Goal: Information Seeking & Learning: Check status

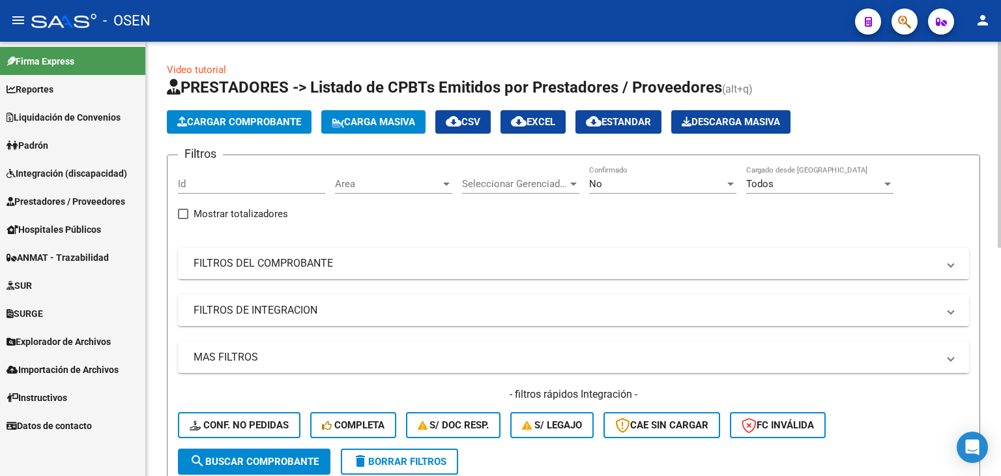
click at [809, 186] on div "Todos" at bounding box center [814, 184] width 136 height 12
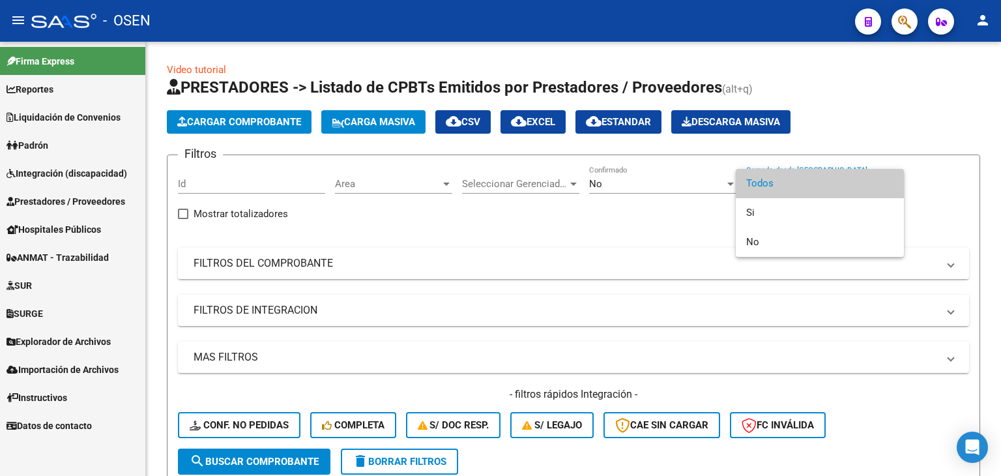
click at [68, 197] on div at bounding box center [500, 238] width 1001 height 476
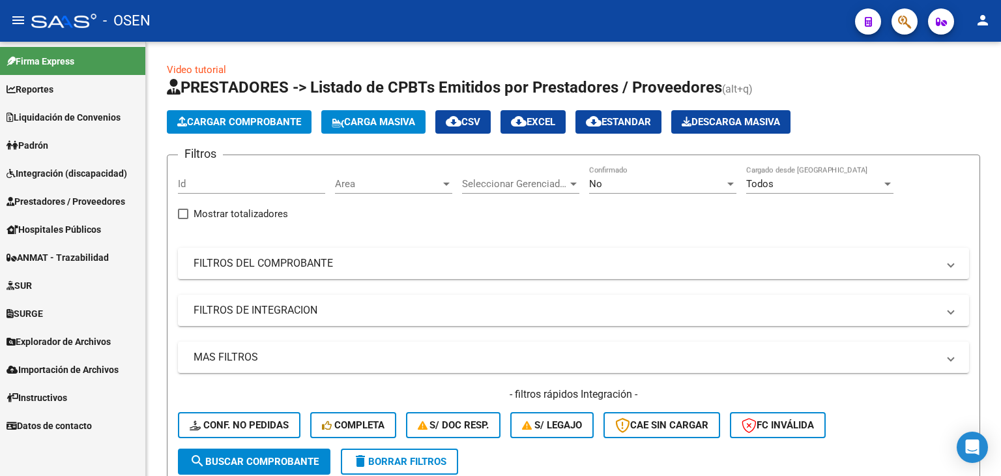
click at [65, 202] on span "Prestadores / Proveedores" at bounding box center [66, 201] width 119 height 14
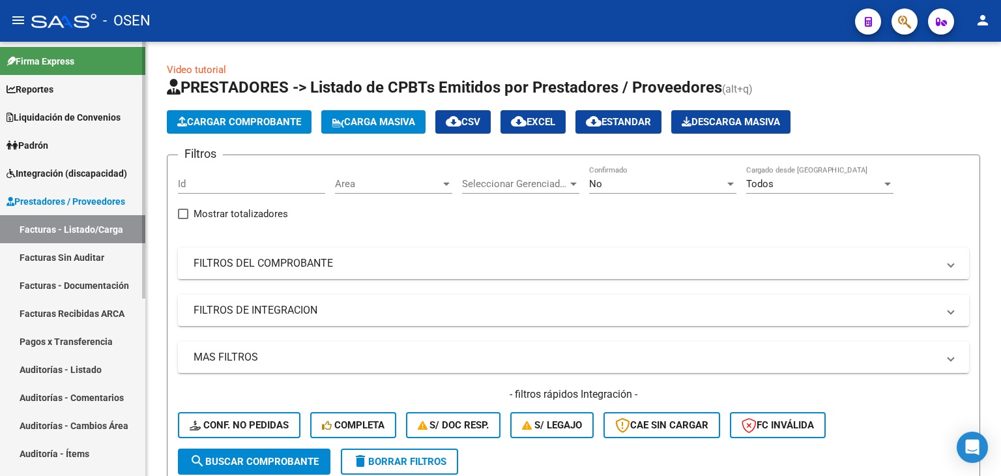
click at [53, 225] on link "Facturas - Listado/Carga" at bounding box center [72, 229] width 145 height 28
click at [806, 188] on div "Todos" at bounding box center [814, 184] width 136 height 12
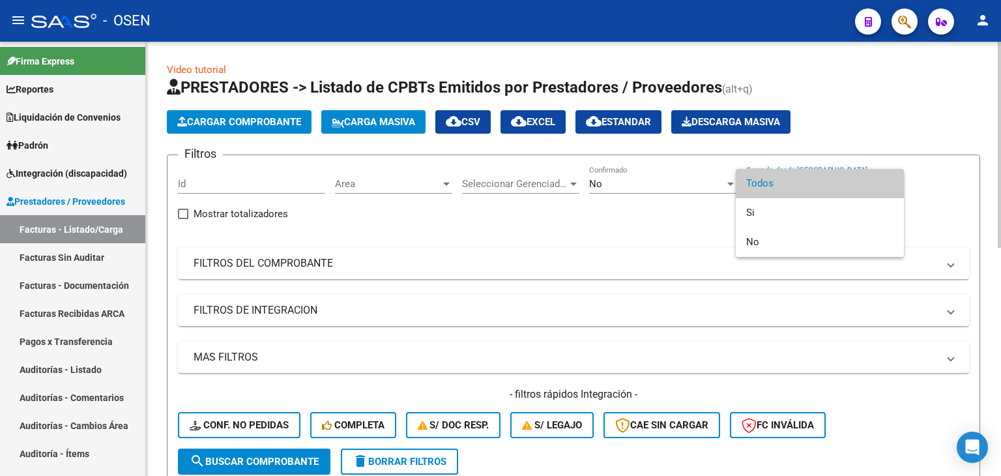
drag, startPoint x: 631, startPoint y: 243, endPoint x: 581, endPoint y: 212, distance: 58.2
click at [626, 242] on div at bounding box center [500, 238] width 1001 height 476
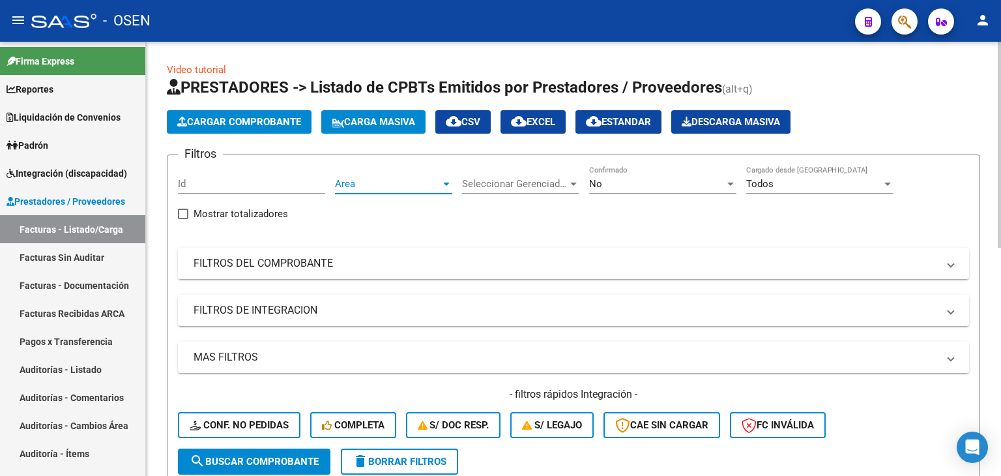
click at [375, 181] on span "Area" at bounding box center [388, 184] width 106 height 12
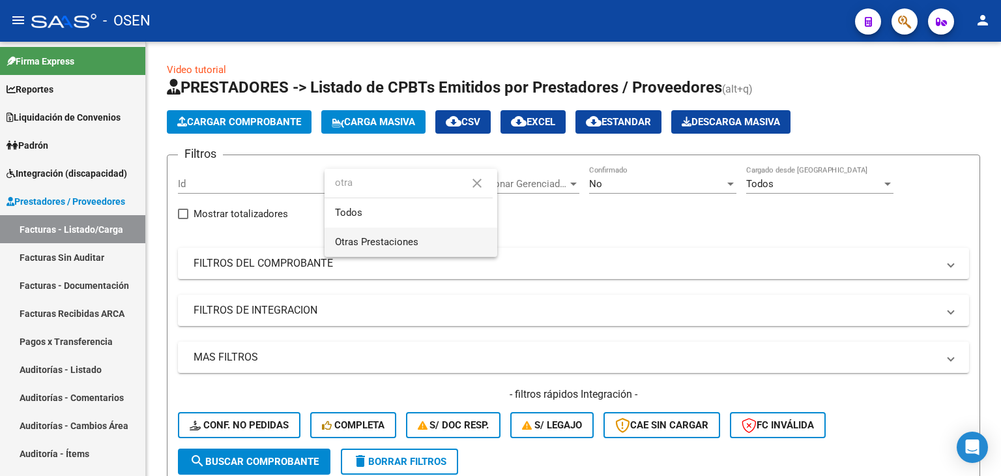
type input "otra"
click at [374, 239] on span "Otras Prestaciones" at bounding box center [376, 242] width 83 height 12
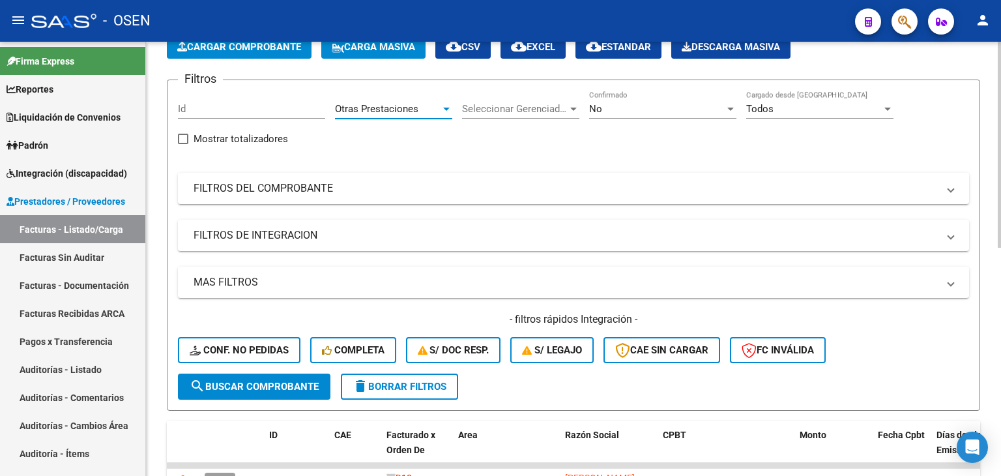
scroll to position [130, 0]
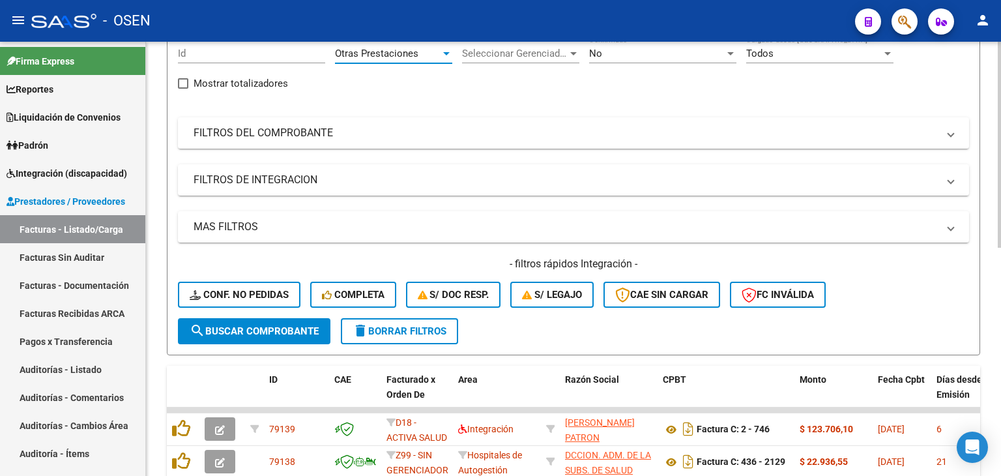
click at [233, 339] on button "search Buscar Comprobante" at bounding box center [254, 331] width 153 height 26
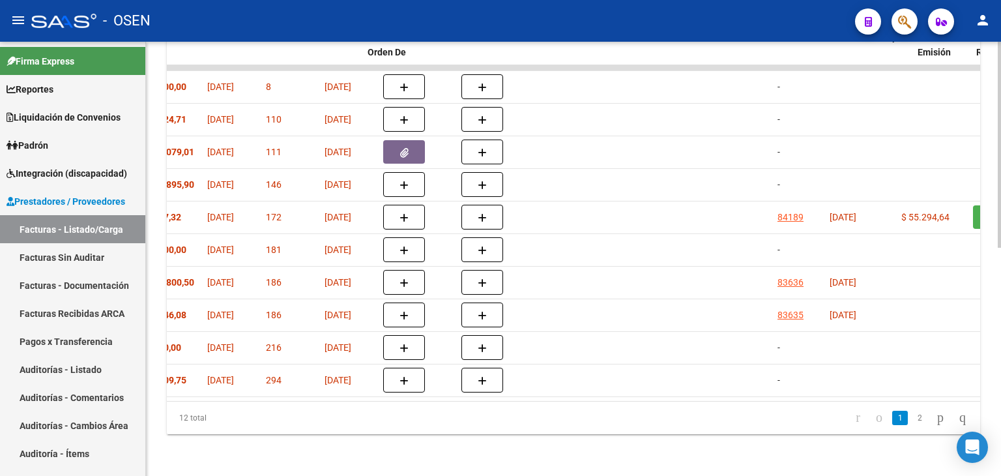
scroll to position [0, 0]
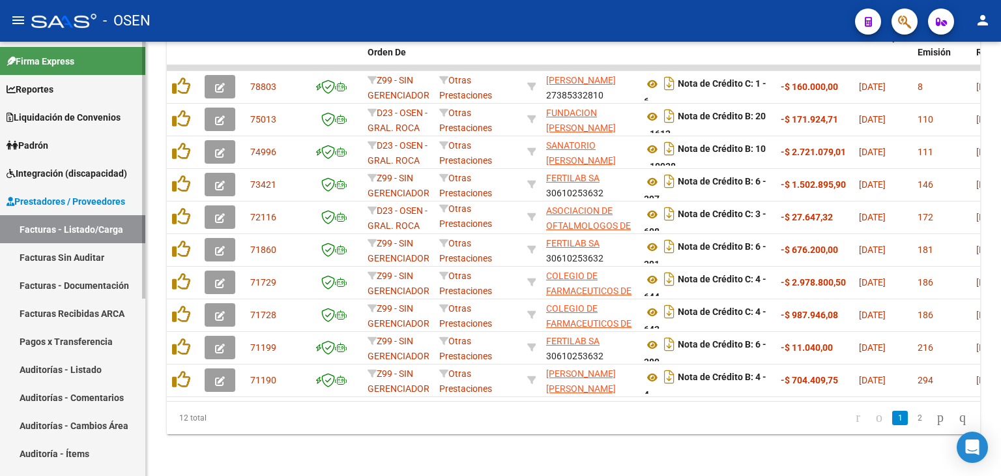
click at [47, 366] on link "Auditorías - Listado" at bounding box center [72, 369] width 145 height 28
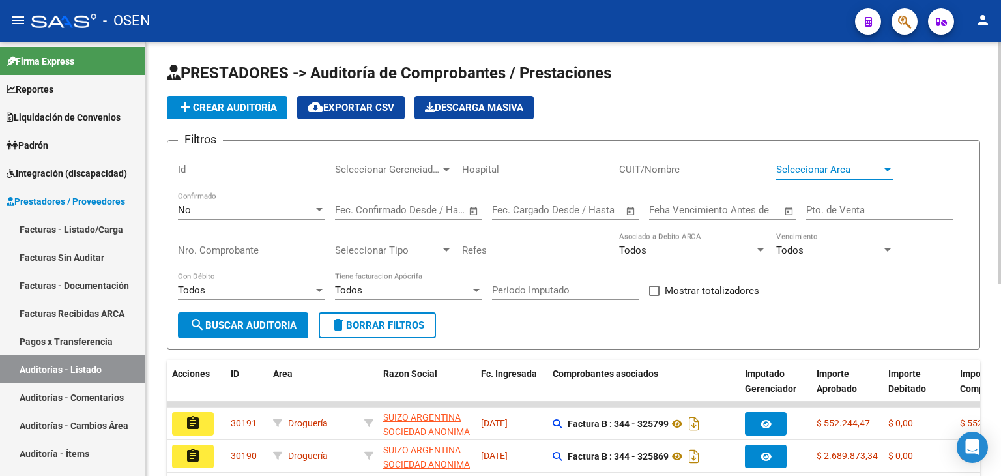
click at [838, 164] on span "Seleccionar Area" at bounding box center [829, 170] width 106 height 12
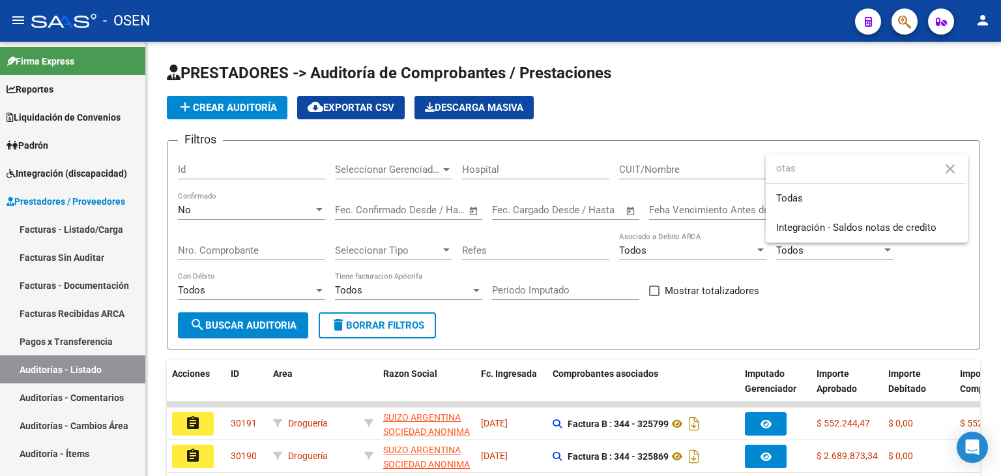
type input "otas"
click at [813, 144] on div at bounding box center [500, 238] width 1001 height 476
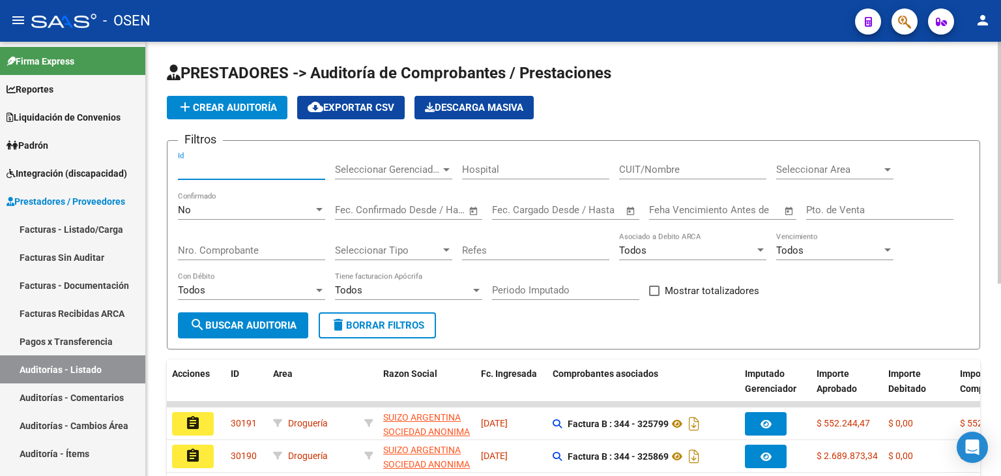
click at [216, 169] on input "Id" at bounding box center [251, 170] width 147 height 12
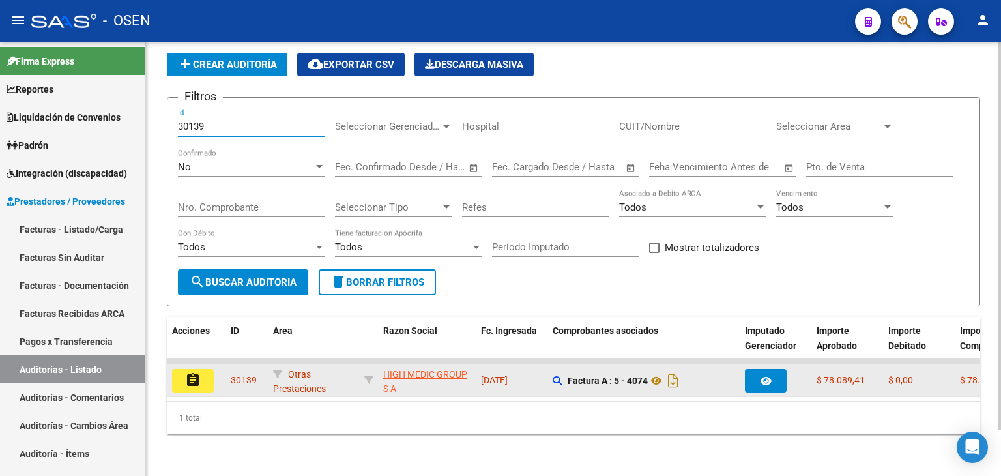
type input "30139"
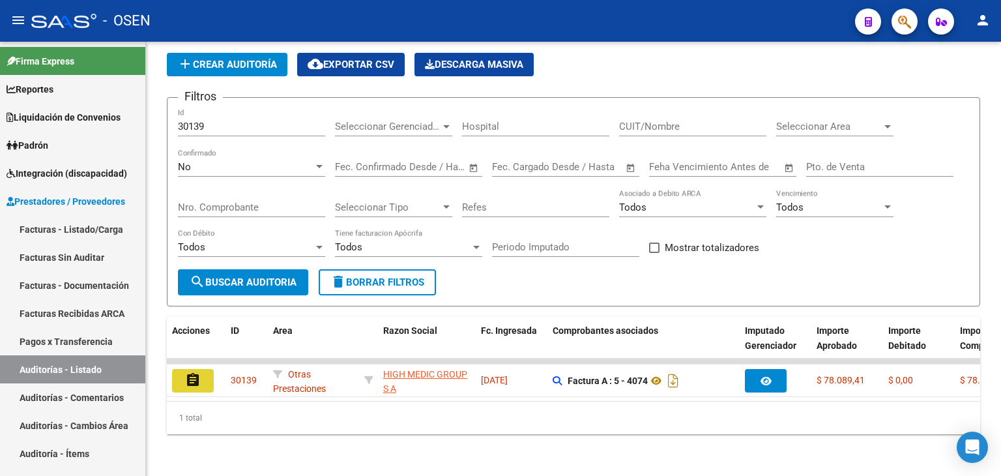
drag, startPoint x: 190, startPoint y: 373, endPoint x: 203, endPoint y: 368, distance: 14.6
click at [190, 373] on mat-icon "assignment" at bounding box center [193, 380] width 16 height 16
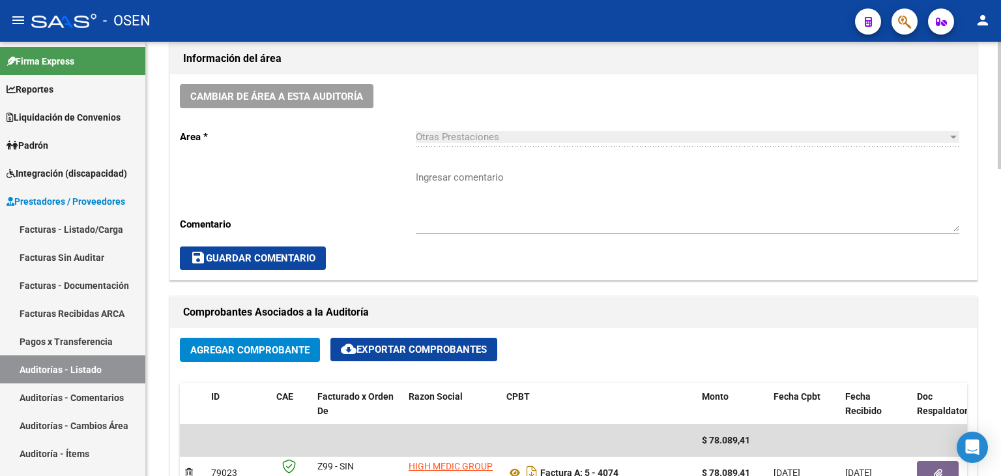
scroll to position [521, 0]
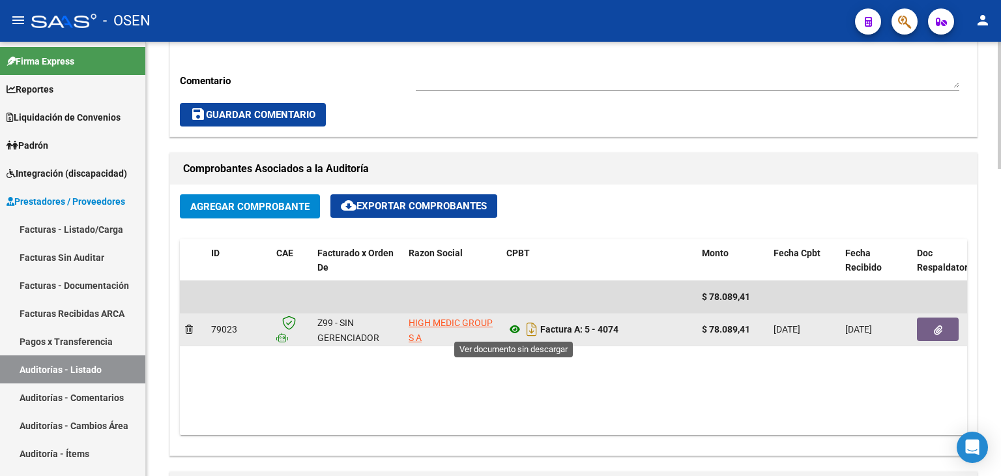
click at [514, 329] on icon at bounding box center [514, 329] width 17 height 16
click at [933, 324] on button "button" at bounding box center [938, 328] width 42 height 23
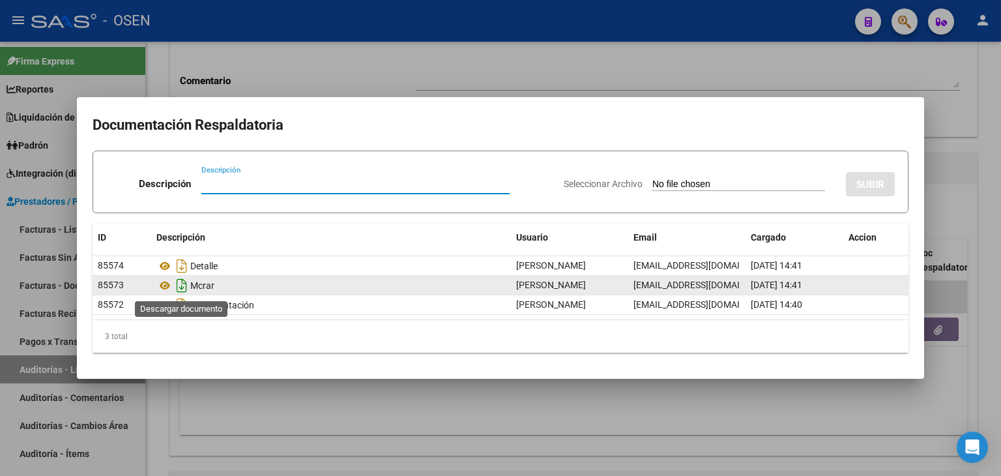
click at [179, 284] on icon "Descargar documento" at bounding box center [181, 285] width 17 height 21
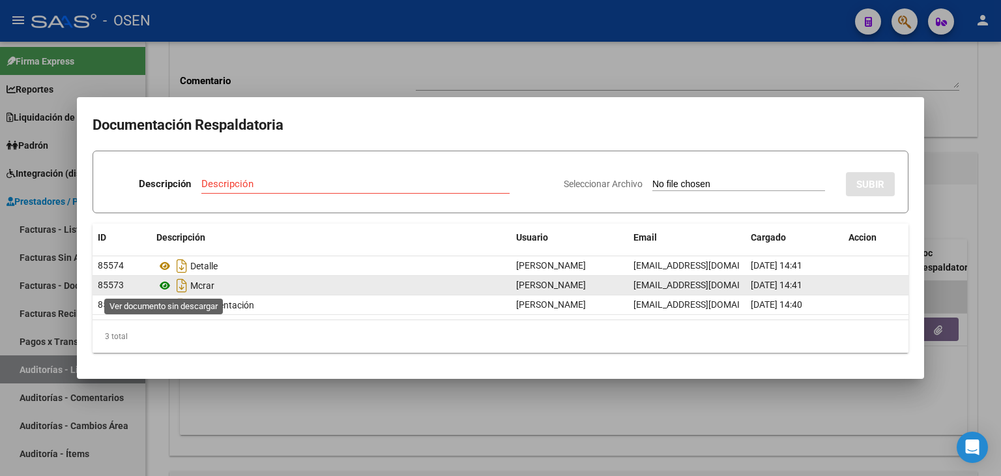
click at [167, 283] on icon at bounding box center [164, 286] width 17 height 16
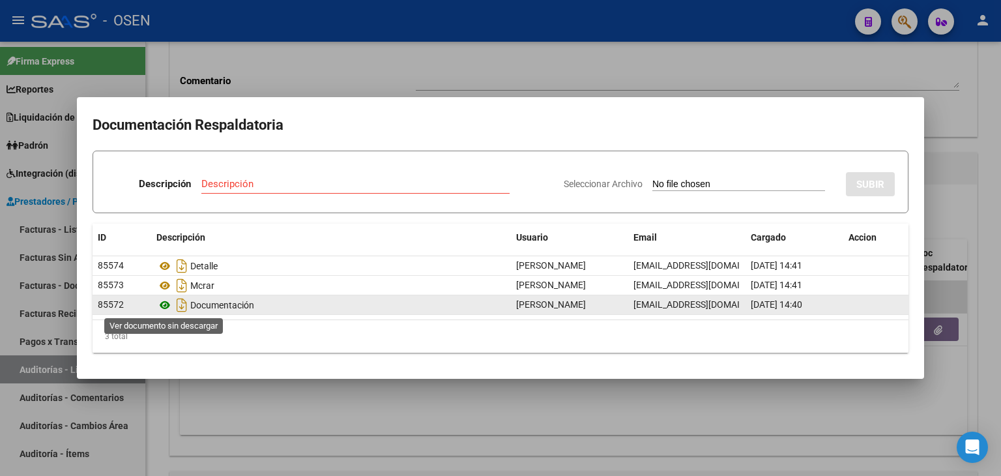
click at [168, 304] on icon at bounding box center [164, 305] width 17 height 16
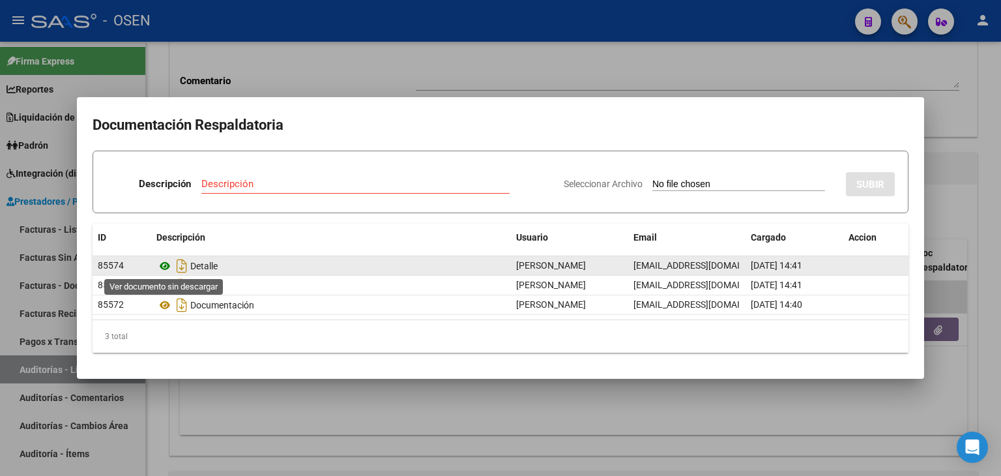
click at [164, 265] on icon at bounding box center [164, 266] width 17 height 16
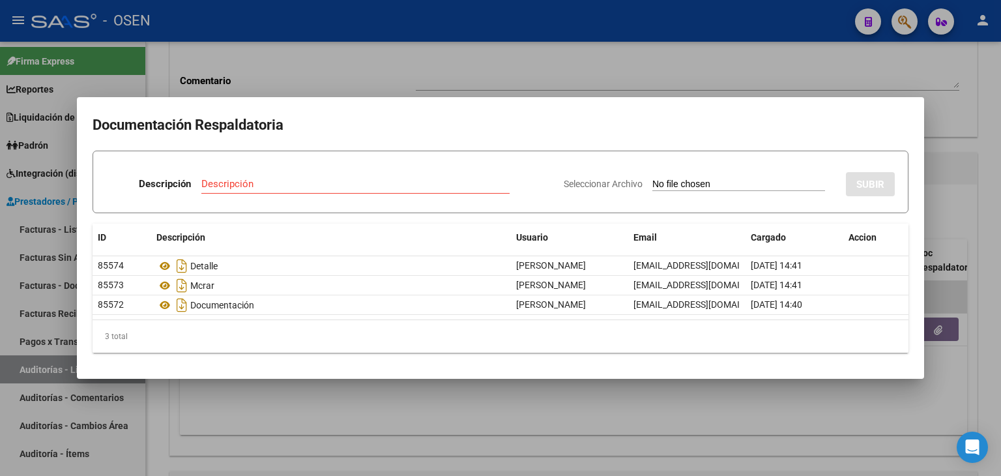
click at [318, 65] on div at bounding box center [500, 238] width 1001 height 476
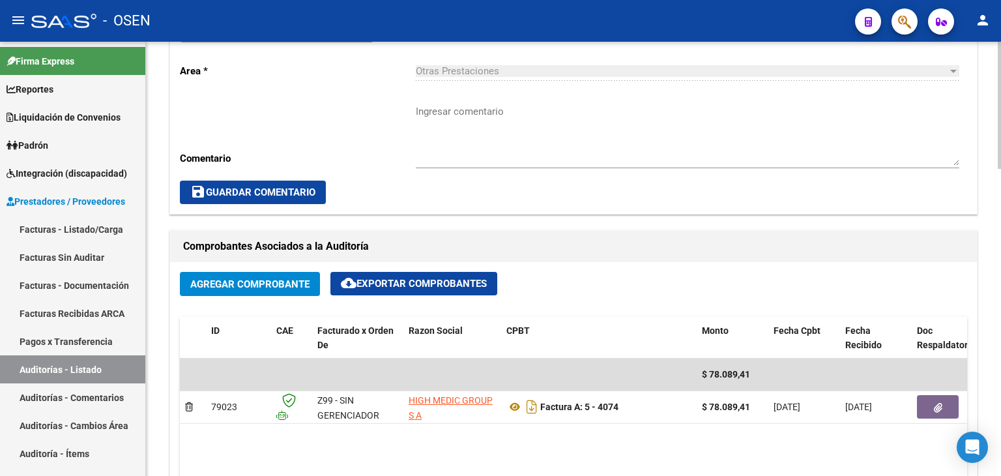
scroll to position [391, 0]
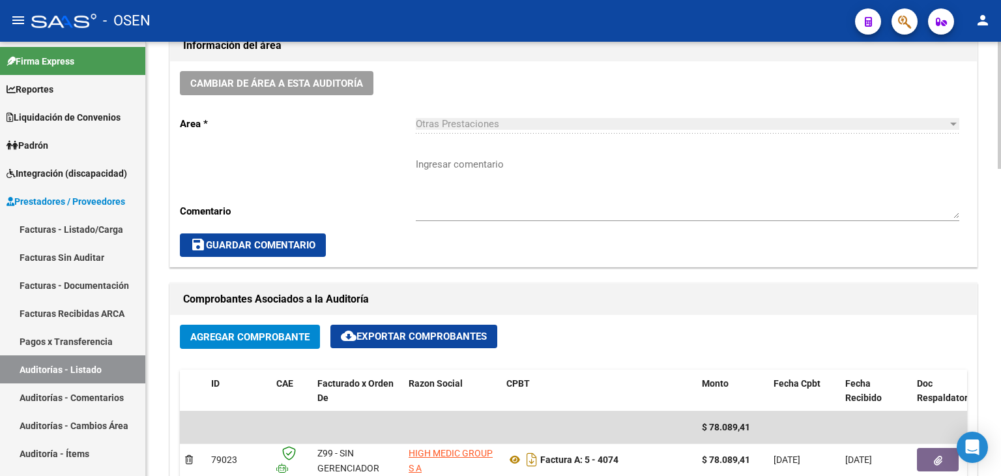
click at [441, 169] on textarea "Ingresar comentario" at bounding box center [688, 187] width 544 height 61
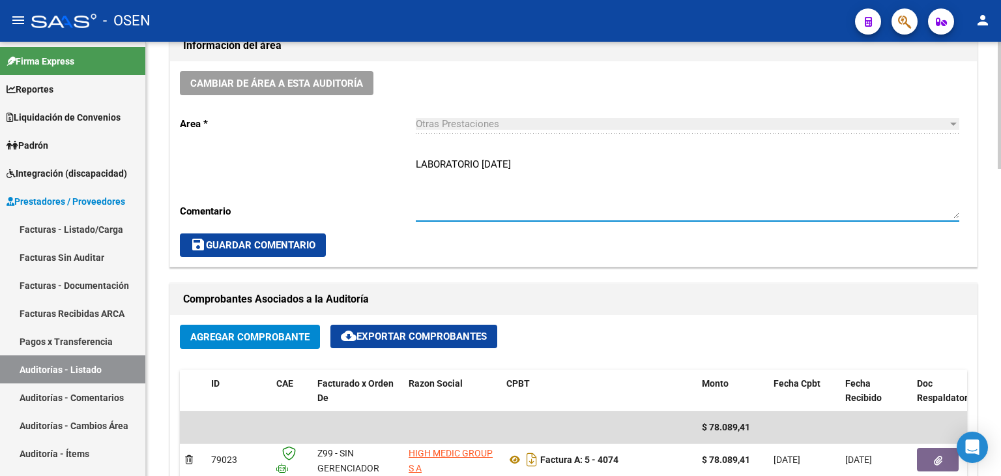
paste textarea "[PERSON_NAME]"
type textarea "LABORATORIO [DATE] [PERSON_NAME]"
click at [256, 246] on span "save Guardar Comentario" at bounding box center [252, 245] width 125 height 12
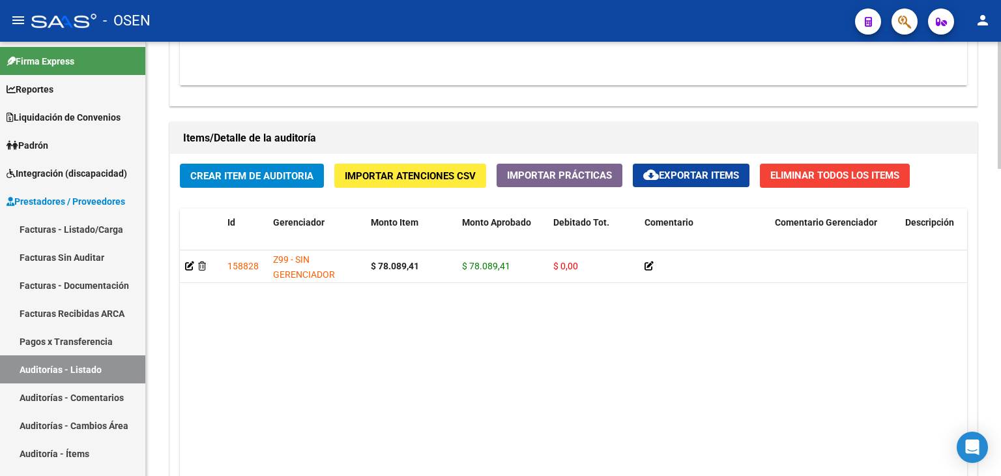
scroll to position [1048, 0]
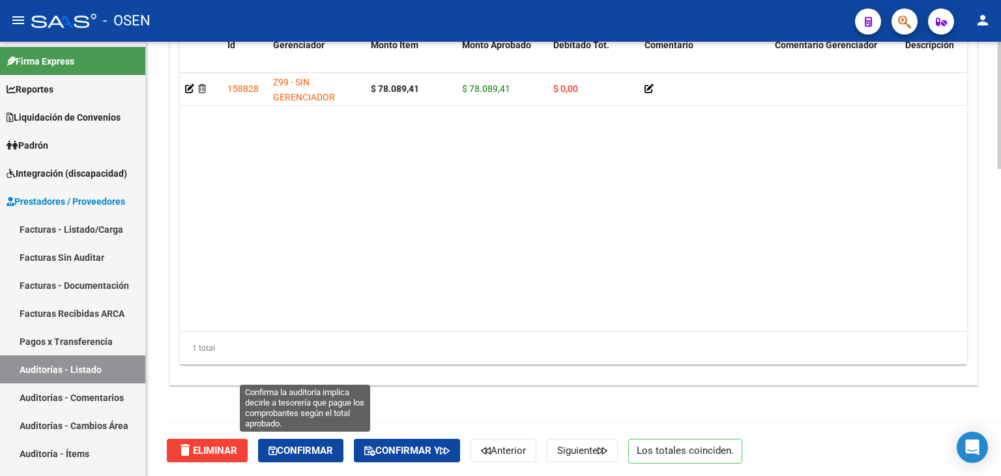
click at [318, 448] on span "Confirmar" at bounding box center [301, 451] width 65 height 12
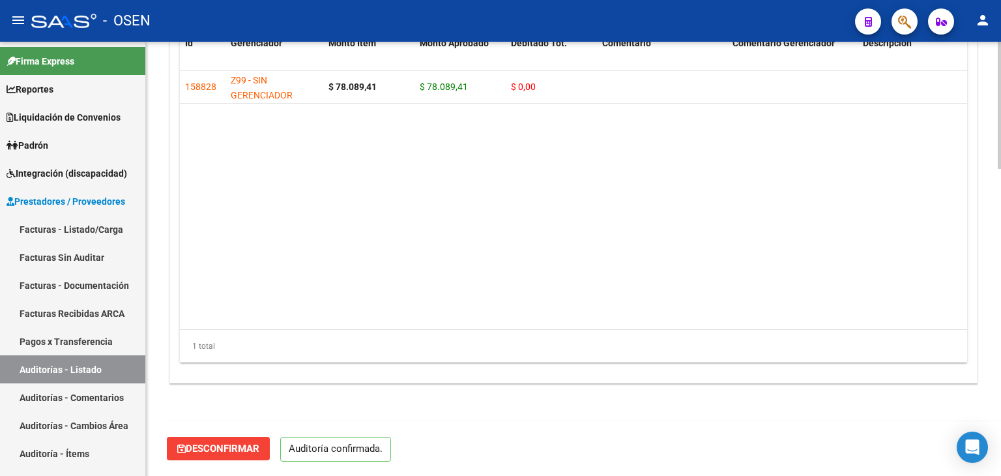
scroll to position [932, 0]
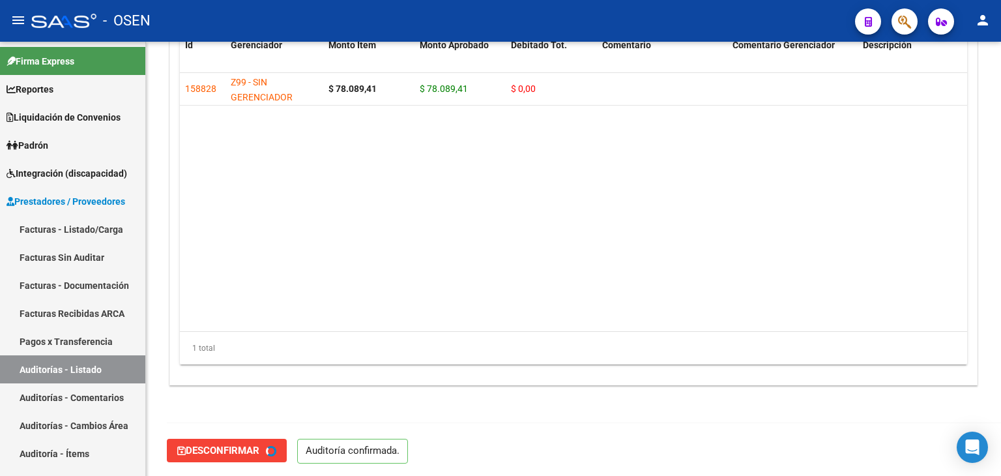
type input "202508"
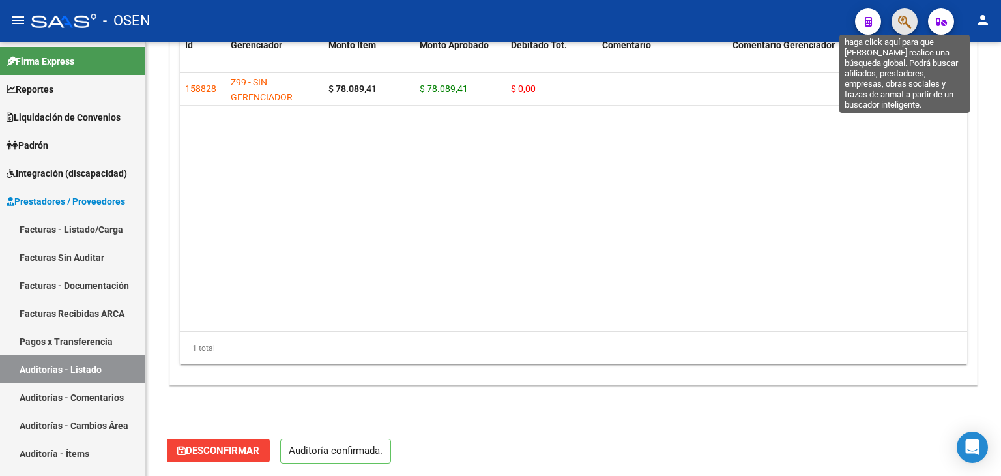
click at [904, 27] on icon "button" at bounding box center [904, 21] width 13 height 15
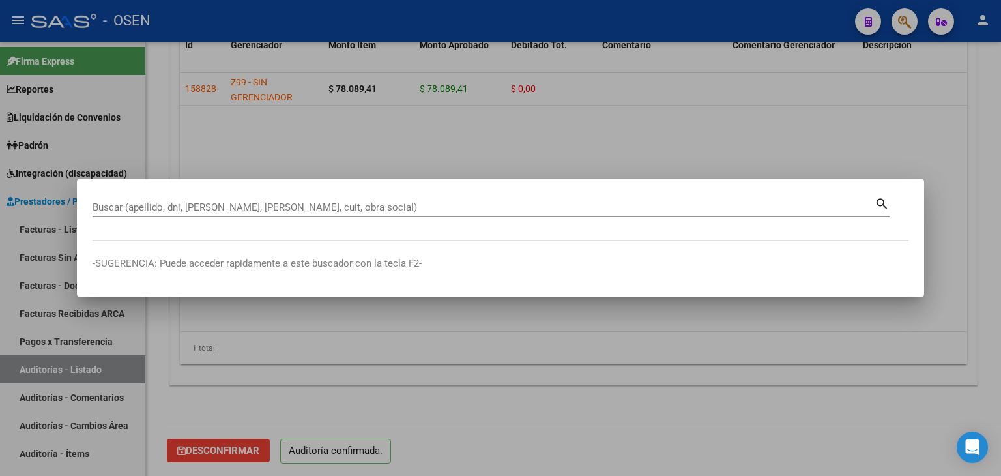
paste input "20326163555"
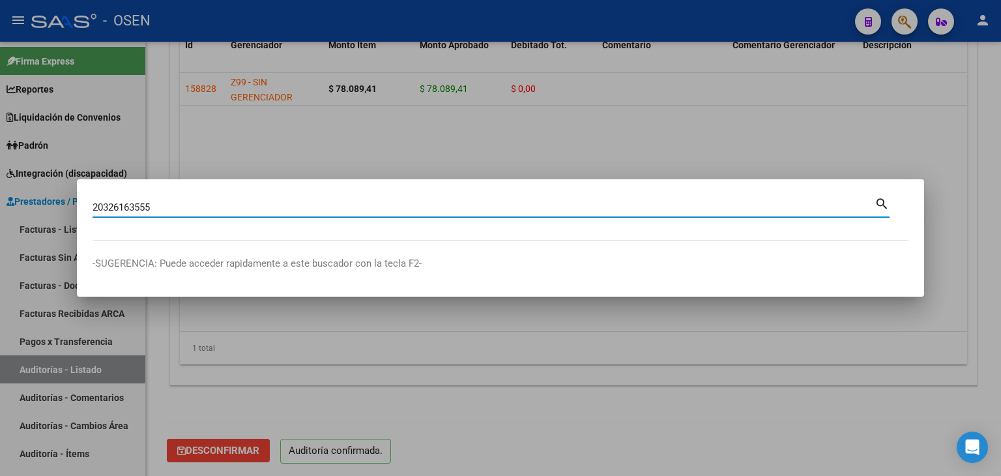
type input "20326163555"
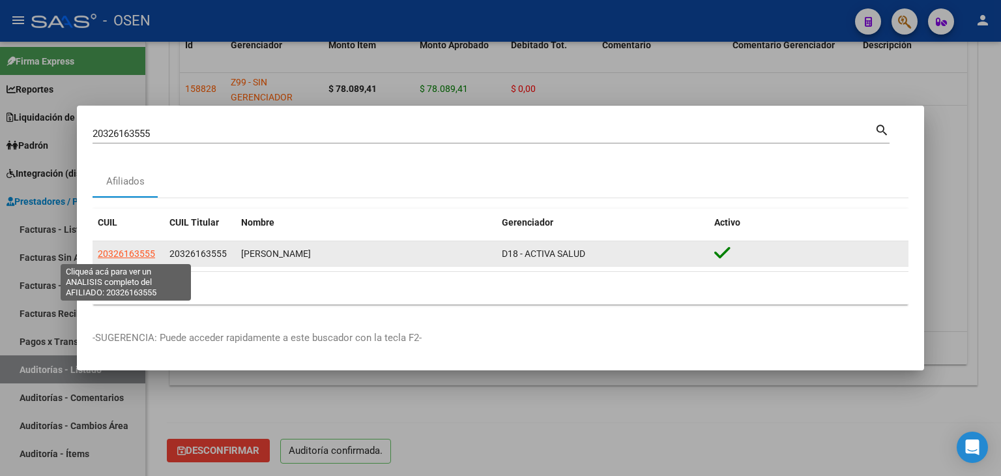
click at [120, 251] on span "20326163555" at bounding box center [126, 253] width 57 height 10
type textarea "20326163555"
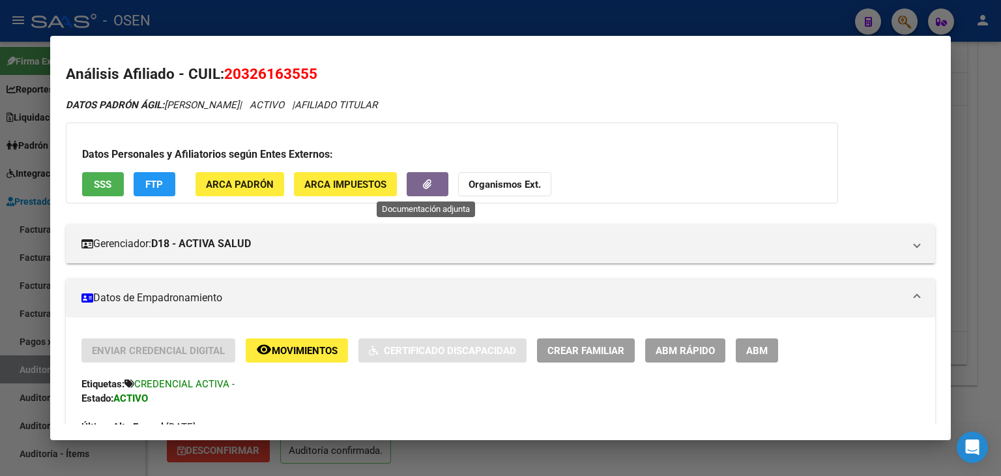
click at [426, 184] on icon "button" at bounding box center [427, 184] width 8 height 10
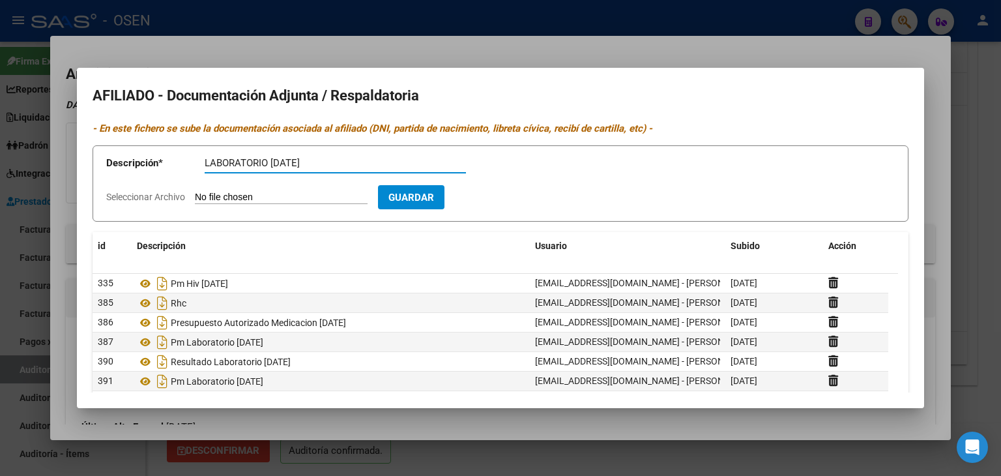
type input "LABORATORIO [DATE]"
click at [195, 192] on input "Seleccionar Archivo" at bounding box center [281, 198] width 173 height 12
type input "C:\fakepath\33700579919-5-4074-doc-respaldatoria20250807-02-41-09-20250807-02-4…"
click at [510, 197] on span "Guardar" at bounding box center [487, 198] width 46 height 12
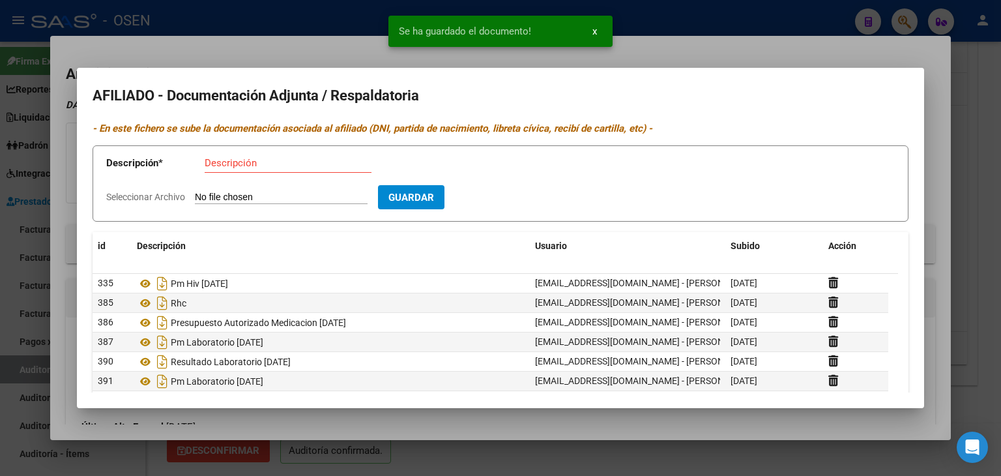
click at [979, 86] on div at bounding box center [500, 238] width 1001 height 476
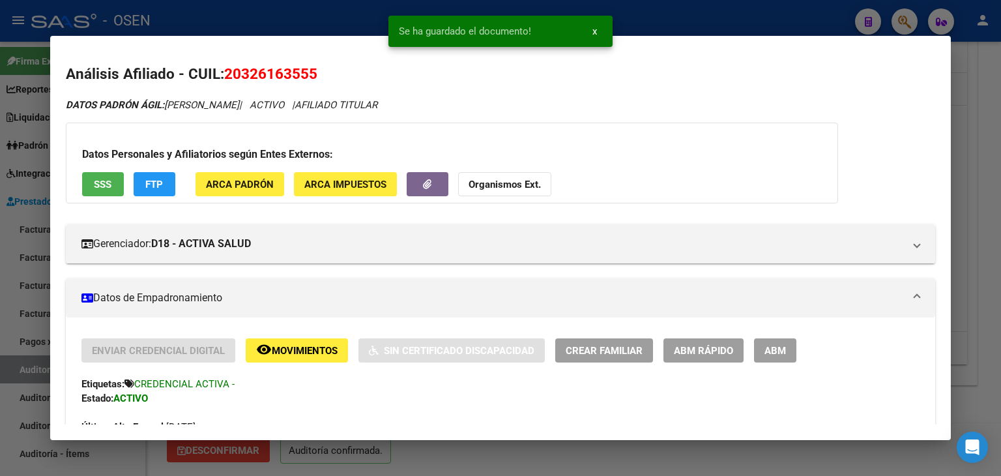
drag, startPoint x: 225, startPoint y: 8, endPoint x: 218, endPoint y: 1, distance: 10.6
click at [224, 8] on div at bounding box center [500, 238] width 1001 height 476
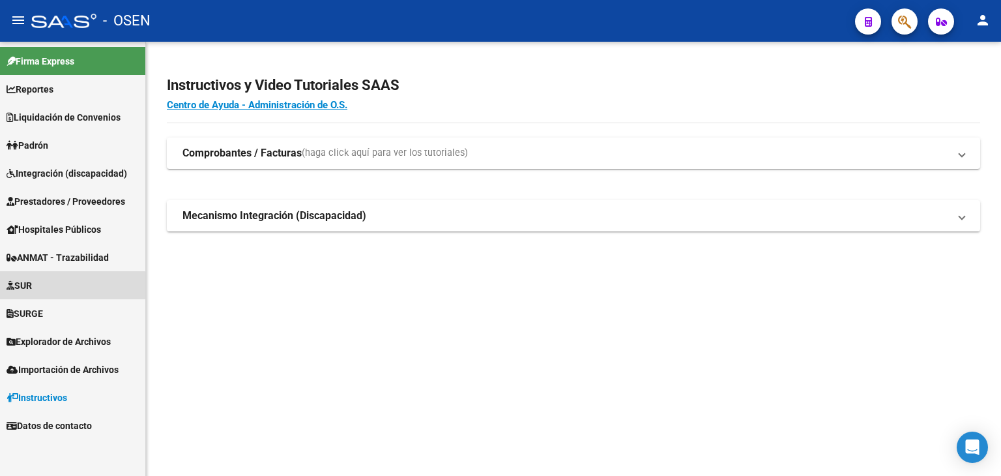
click at [50, 287] on link "SUR" at bounding box center [72, 285] width 145 height 28
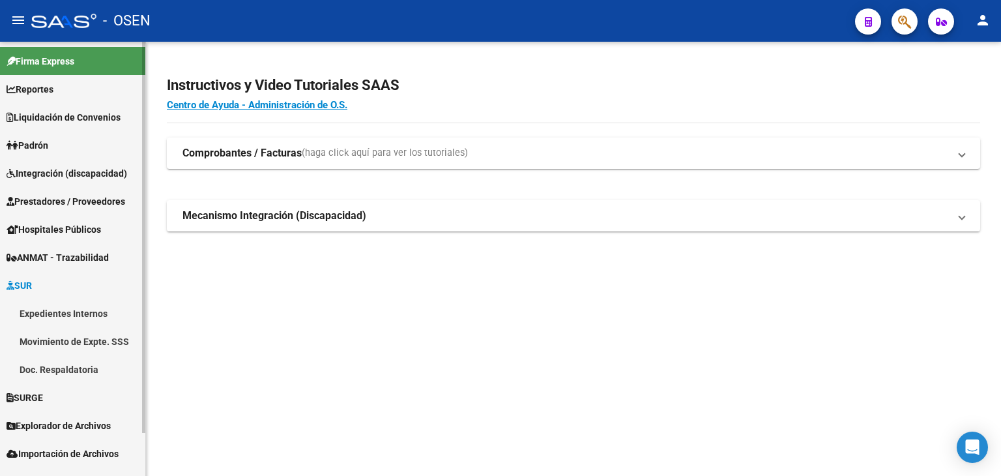
click at [63, 315] on link "Expedientes Internos" at bounding box center [72, 313] width 145 height 28
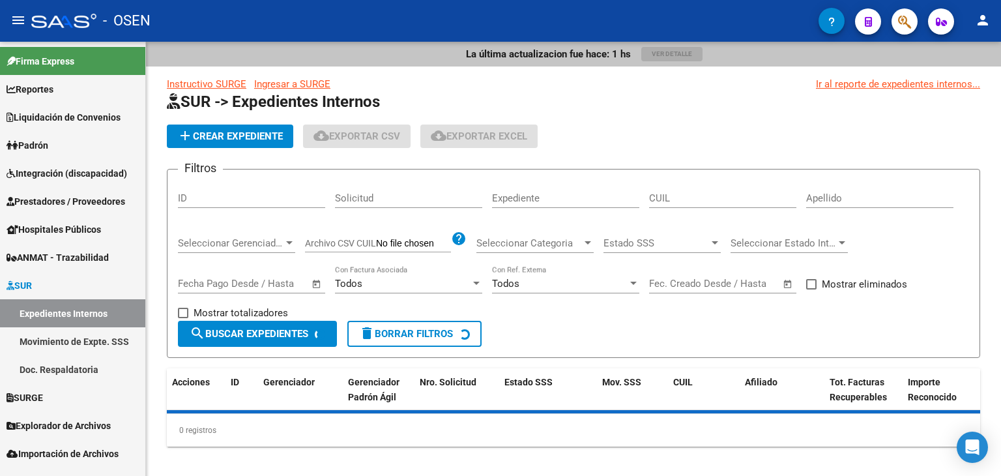
click at [219, 181] on div "ID" at bounding box center [251, 194] width 147 height 28
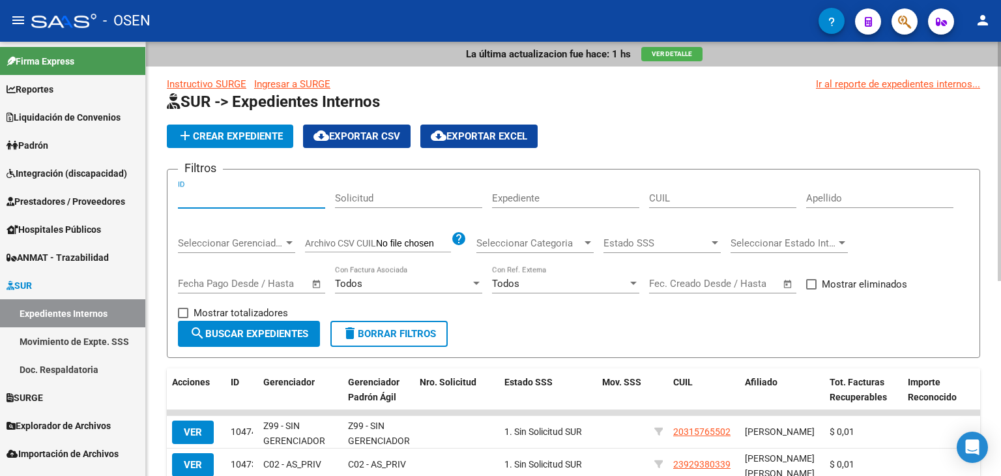
paste input "8798"
type input "8798"
click at [253, 350] on form "Filtros 8798 ID Solicitud Expediente CUIL Apellido Seleccionar Gerenciador Sele…" at bounding box center [573, 263] width 813 height 189
click at [259, 343] on button "search Buscar Expedientes" at bounding box center [249, 334] width 142 height 26
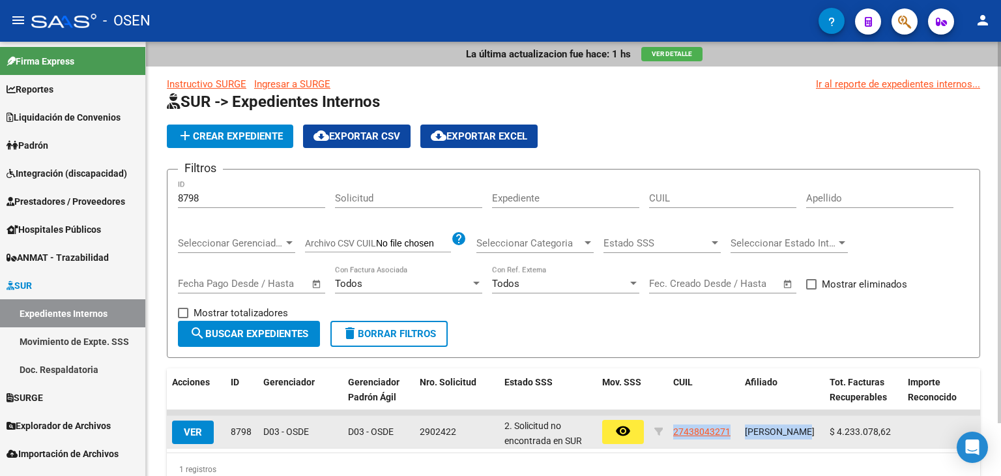
drag, startPoint x: 709, startPoint y: 439, endPoint x: 649, endPoint y: 437, distance: 60.0
click at [649, 437] on div "VER 8798 D03 - OSDE D03 - OSDE 2902422 2. Solicitud no encontrada en SUR remove…" at bounding box center [955, 432] width 1577 height 33
click at [736, 444] on datatable-body-cell "27438043271" at bounding box center [704, 432] width 72 height 32
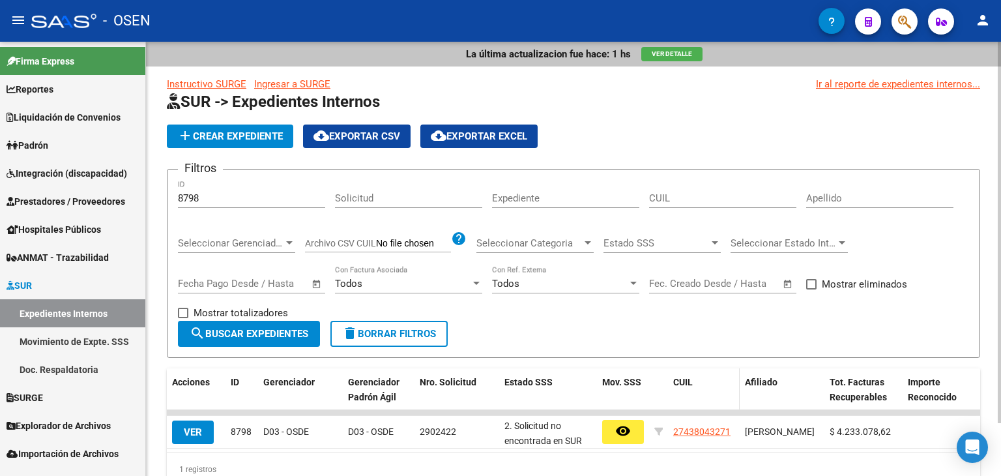
click at [732, 388] on div "CUIL" at bounding box center [703, 382] width 61 height 15
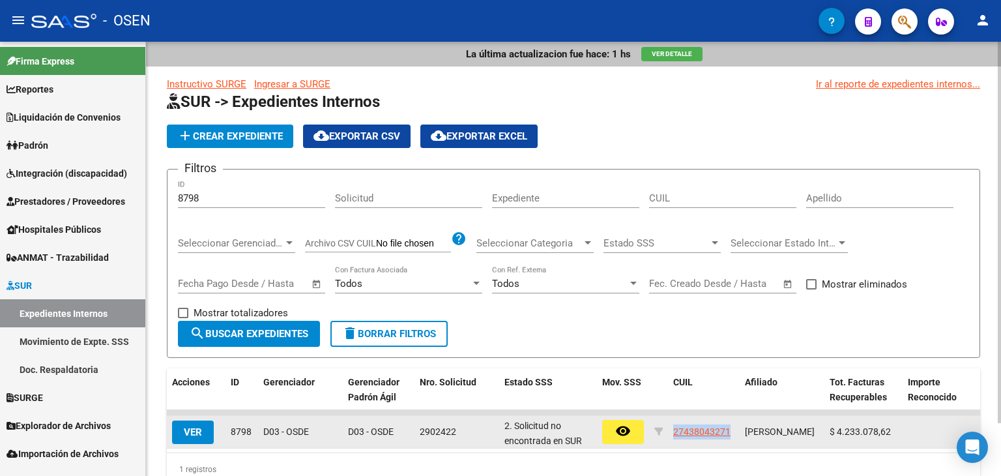
drag, startPoint x: 718, startPoint y: 439, endPoint x: 657, endPoint y: 439, distance: 60.6
click at [657, 439] on div "VER 8798 D03 - OSDE D03 - OSDE 2902422 2. Solicitud no encontrada en SUR remove…" at bounding box center [955, 432] width 1577 height 33
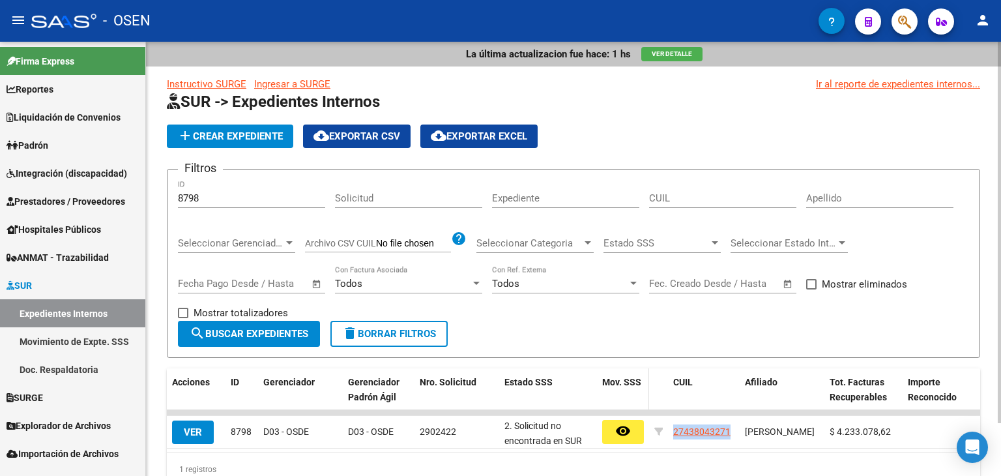
copy div "27438043271"
drag, startPoint x: 201, startPoint y: 196, endPoint x: 162, endPoint y: 196, distance: 38.5
click at [162, 196] on div "La última actualizacion fue hace: 1 hs Ver Detalle Instructivo SURGE Ingresar a…" at bounding box center [573, 285] width 855 height 486
paste input "8743"
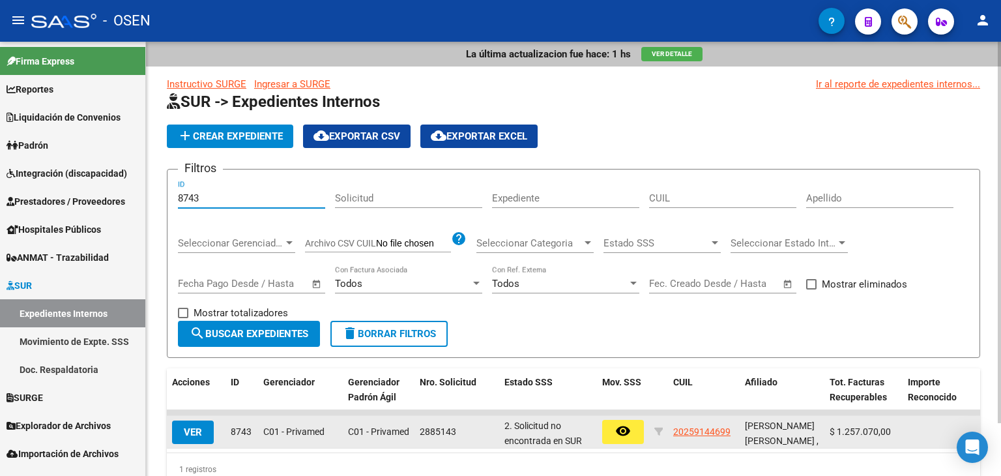
type input "8743"
drag, startPoint x: 729, startPoint y: 439, endPoint x: 673, endPoint y: 435, distance: 56.1
click at [673, 435] on datatable-body-cell "20259144699" at bounding box center [704, 432] width 72 height 32
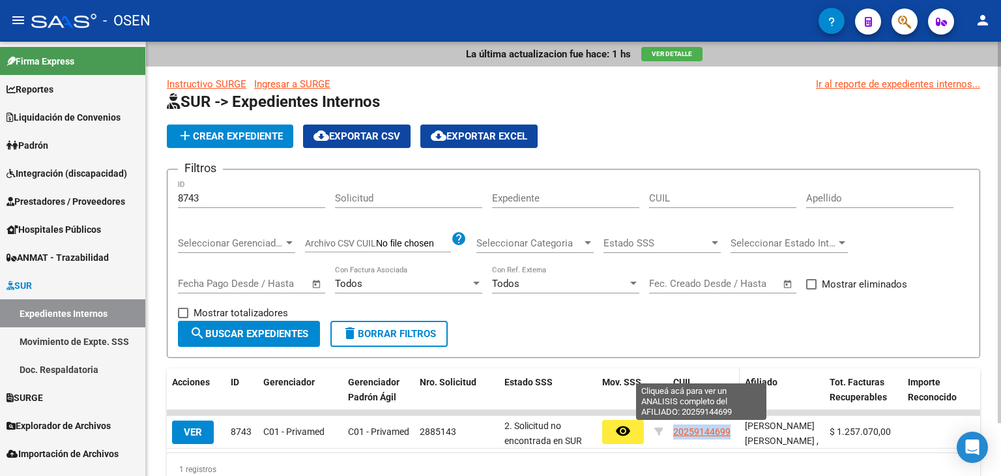
copy span "20259144699"
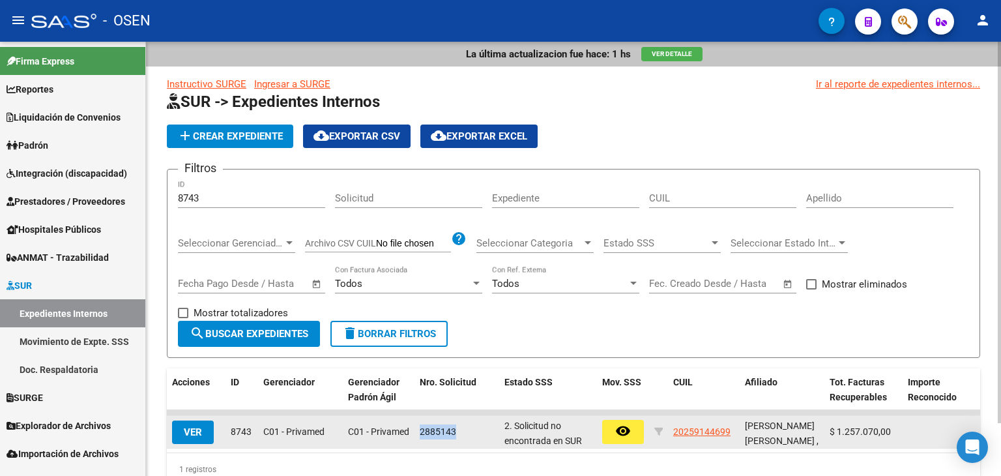
drag, startPoint x: 457, startPoint y: 431, endPoint x: 418, endPoint y: 423, distance: 39.2
click at [418, 423] on datatable-body-cell "2885143" at bounding box center [457, 432] width 85 height 32
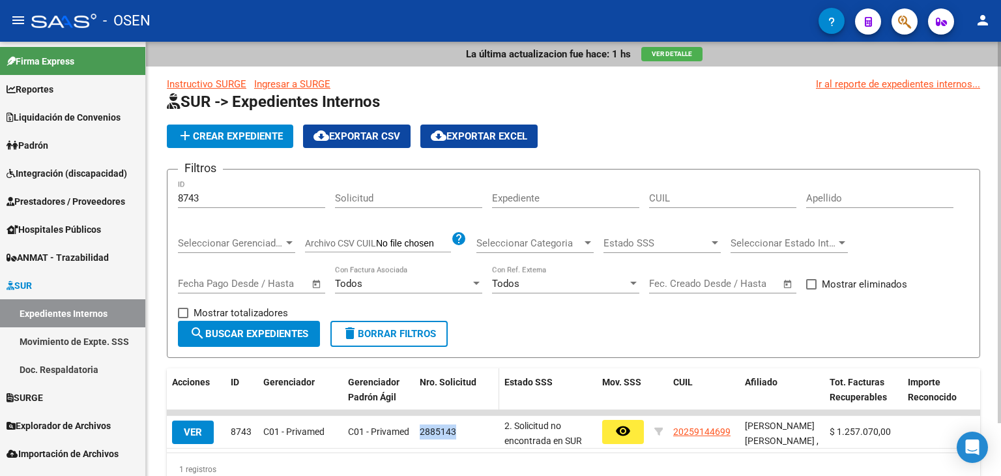
copy span "2885143"
click at [169, 191] on form "Filtros 8743 ID Solicitud Expediente CUIL Apellido Seleccionar Gerenciador Sele…" at bounding box center [573, 263] width 813 height 189
paste input "8983"
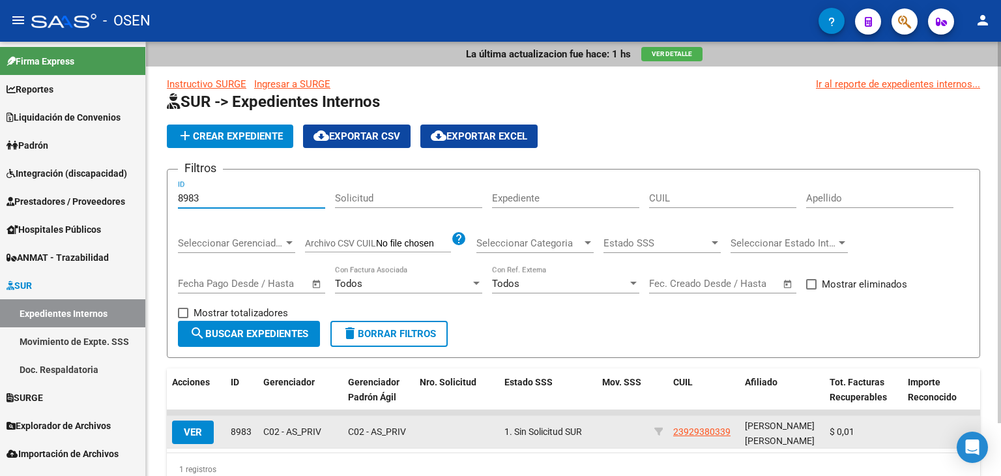
type input "8983"
drag, startPoint x: 731, startPoint y: 439, endPoint x: 666, endPoint y: 433, distance: 65.4
click at [666, 433] on div "VER 8983 C02 - AS_PRIV C02 - AS_PRIV 1. Sin Solicitud SUR 23929380339 NOCEDA ES…" at bounding box center [955, 432] width 1577 height 33
copy div "23929380339"
click at [188, 436] on span "VER" at bounding box center [193, 432] width 18 height 12
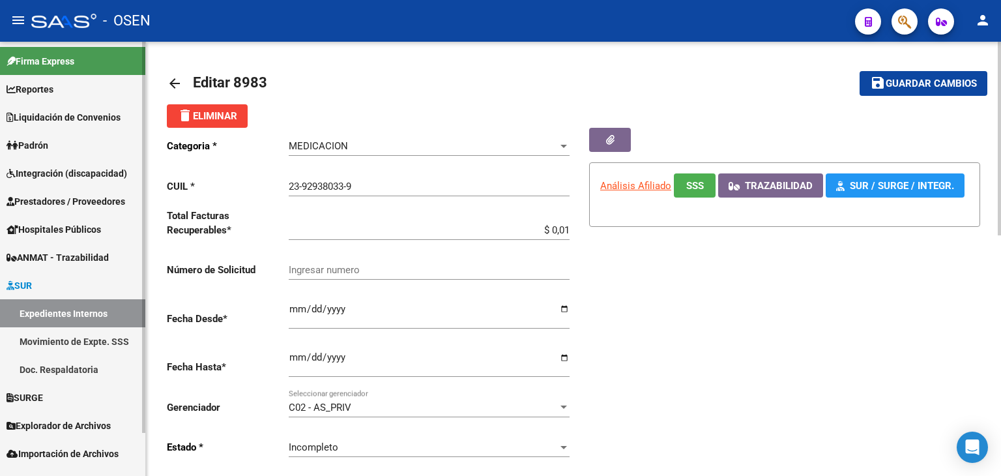
drag, startPoint x: 57, startPoint y: 301, endPoint x: 60, endPoint y: 308, distance: 7.6
click at [57, 301] on link "Expedientes Internos" at bounding box center [72, 313] width 145 height 28
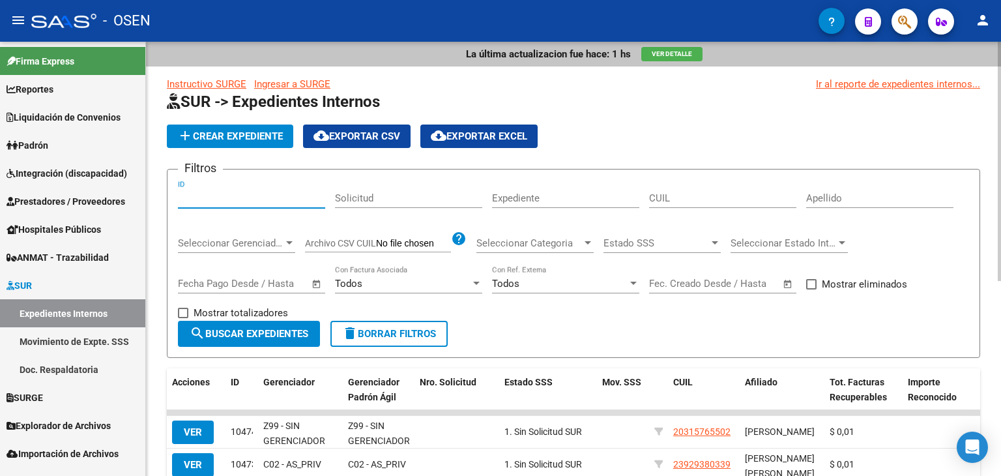
click at [228, 192] on input "ID" at bounding box center [251, 198] width 147 height 12
paste input "10035"
type input "10035"
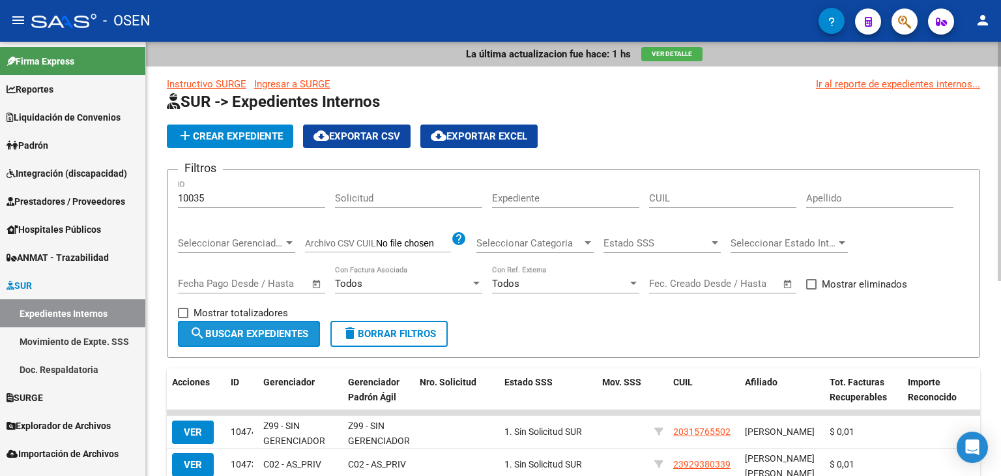
click at [233, 322] on button "search Buscar Expedientes" at bounding box center [249, 334] width 142 height 26
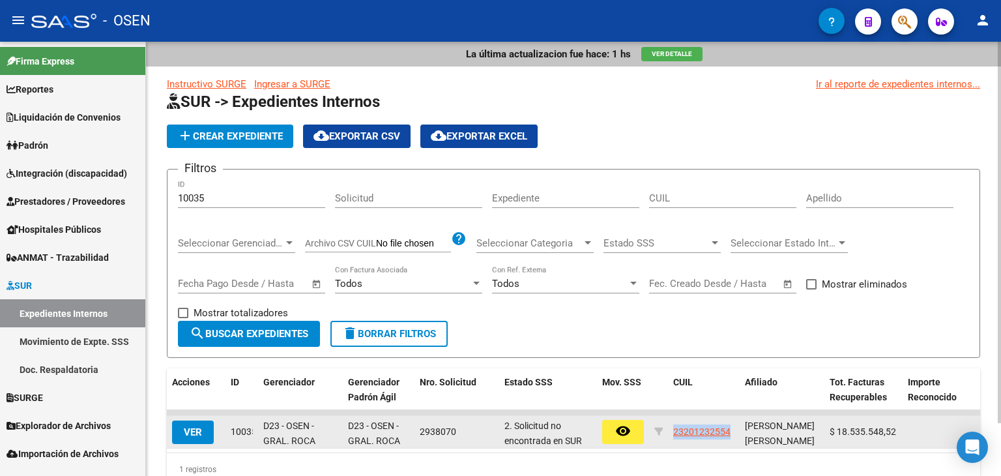
drag, startPoint x: 731, startPoint y: 437, endPoint x: 650, endPoint y: 437, distance: 80.2
click at [650, 437] on div "VER 10035 D23 - OSEN - GRAL. ROCA D23 - OSEN - GRAL. ROCA 2938070 2. Solicitud …" at bounding box center [955, 432] width 1577 height 33
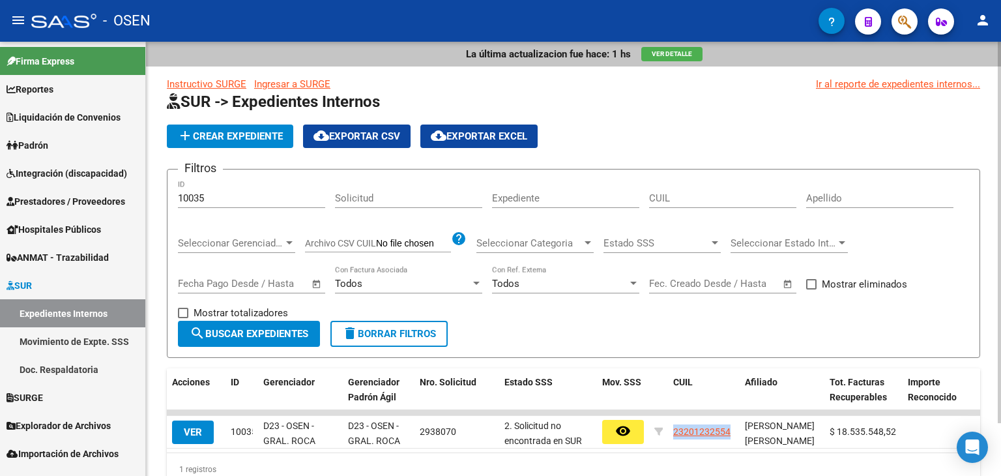
copy div "23201232554"
drag, startPoint x: 235, startPoint y: 201, endPoint x: 173, endPoint y: 182, distance: 65.4
click at [172, 184] on form "Filtros 10035 ID Solicitud Expediente CUIL Apellido Seleccionar Gerenciador Sel…" at bounding box center [573, 263] width 813 height 189
paste input "9520"
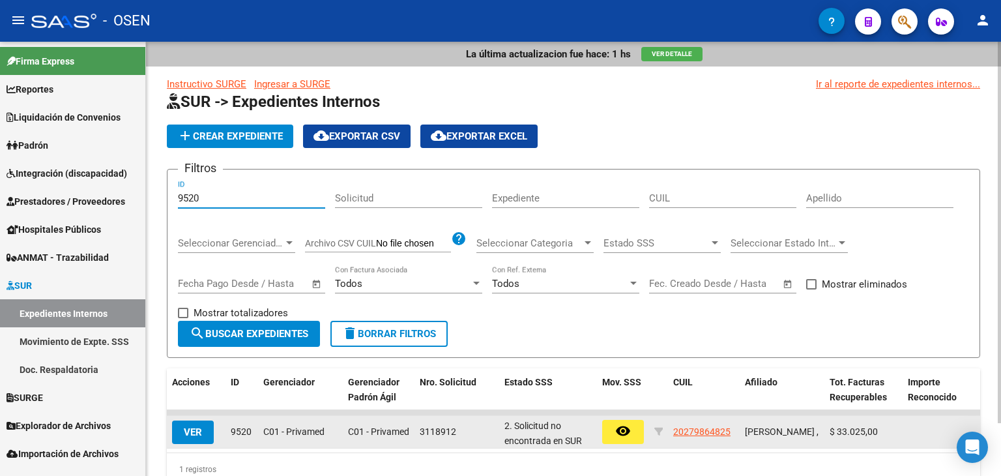
type input "9520"
drag, startPoint x: 729, startPoint y: 439, endPoint x: 661, endPoint y: 436, distance: 68.5
click at [661, 436] on div "VER 9520 C01 - Privamed C01 - Privamed 3118912 2. Solicitud no encontrada en SU…" at bounding box center [955, 432] width 1577 height 33
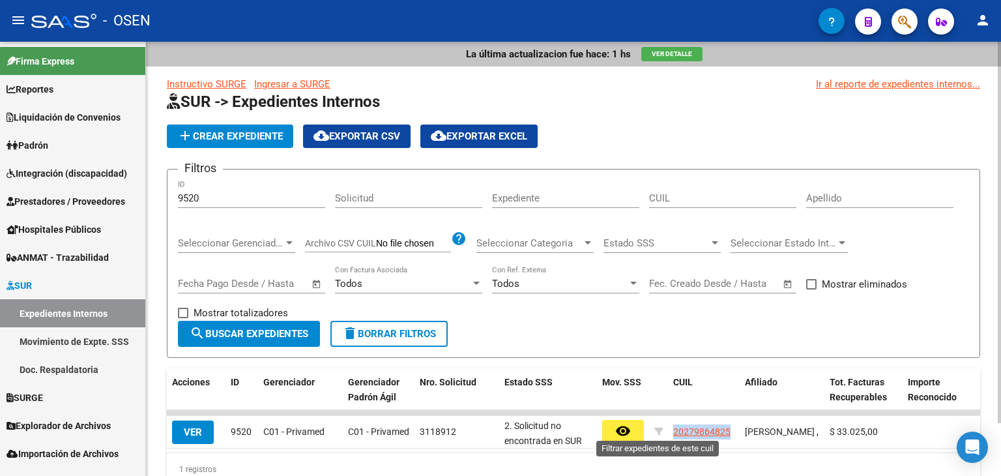
copy div "20279864825"
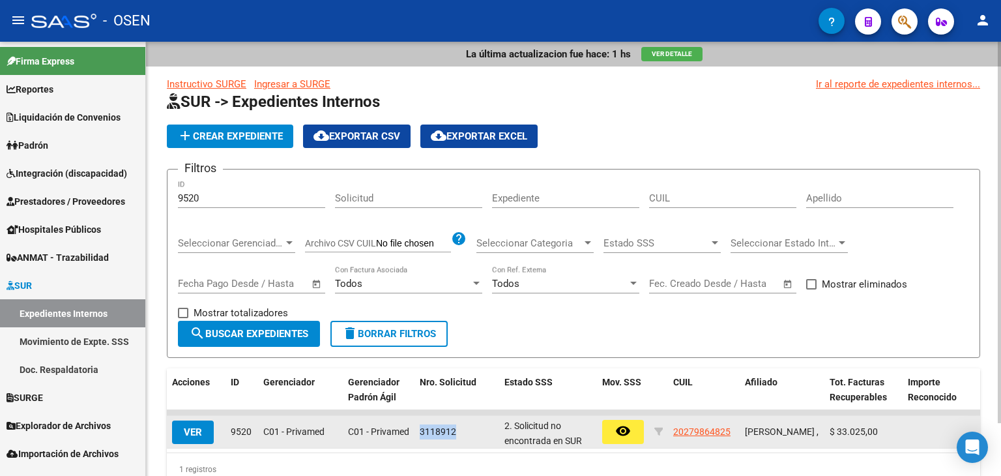
drag, startPoint x: 459, startPoint y: 439, endPoint x: 417, endPoint y: 436, distance: 41.8
click at [417, 436] on datatable-body-cell "3118912" at bounding box center [457, 432] width 85 height 32
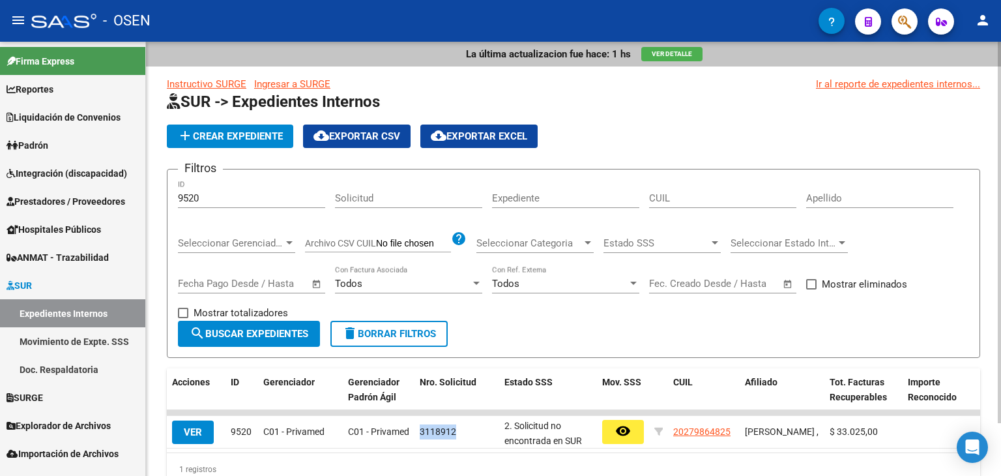
copy span "3118912"
drag, startPoint x: 237, startPoint y: 197, endPoint x: 160, endPoint y: 197, distance: 76.9
click at [160, 197] on div "La última actualizacion fue hace: 1 hs Ver Detalle Instructivo SURGE Ingresar a…" at bounding box center [573, 285] width 855 height 486
paste input "2957734"
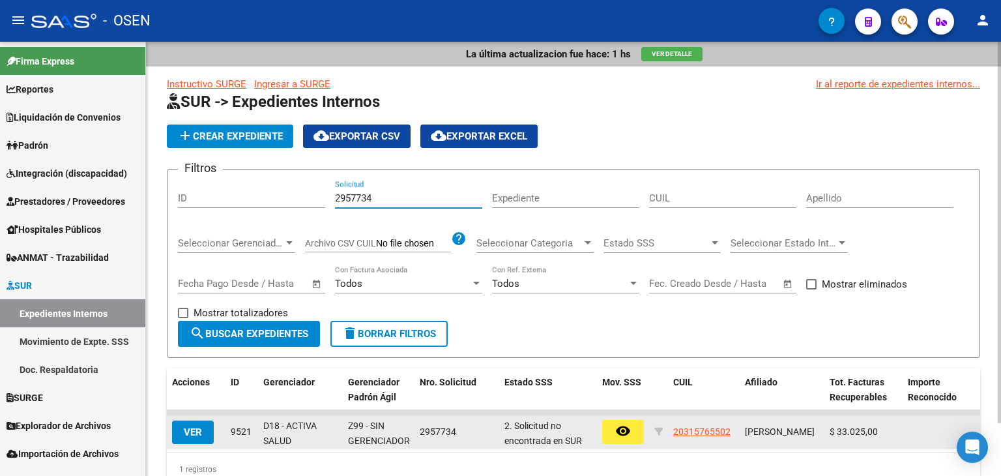
type input "2957734"
drag, startPoint x: 252, startPoint y: 437, endPoint x: 230, endPoint y: 435, distance: 22.3
click at [231, 435] on div "9521" at bounding box center [242, 431] width 22 height 15
copy span "9521"
drag, startPoint x: 673, startPoint y: 438, endPoint x: 647, endPoint y: 438, distance: 26.7
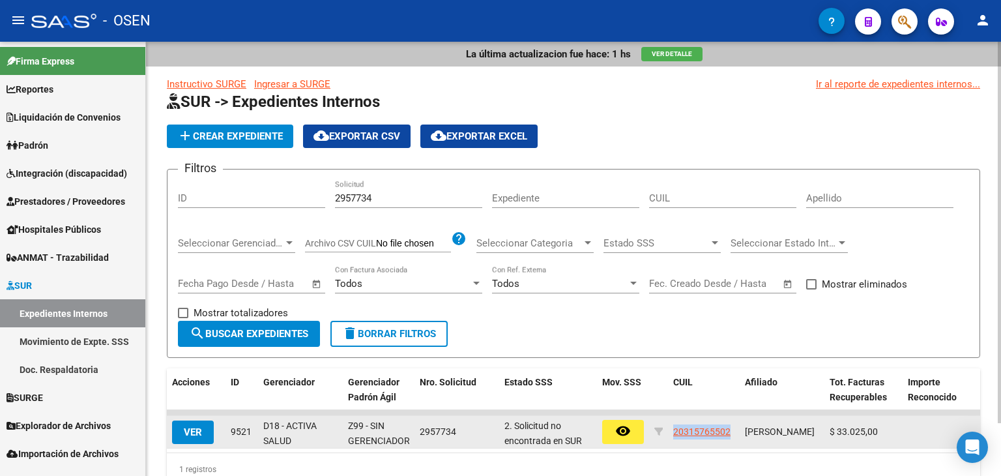
click at [647, 438] on div "VER 9521 D18 - ACTIVA SALUD Z99 - SIN GERENCIADOR 2957734 2. Solicitud no encon…" at bounding box center [955, 432] width 1577 height 33
copy div "20315765502"
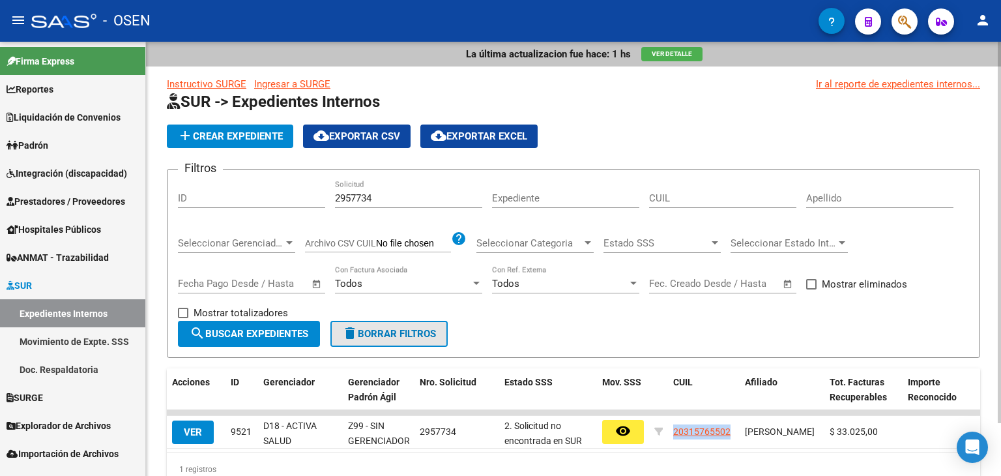
drag, startPoint x: 402, startPoint y: 330, endPoint x: 291, endPoint y: 261, distance: 131.1
click at [399, 330] on span "delete Borrar Filtros" at bounding box center [389, 334] width 94 height 12
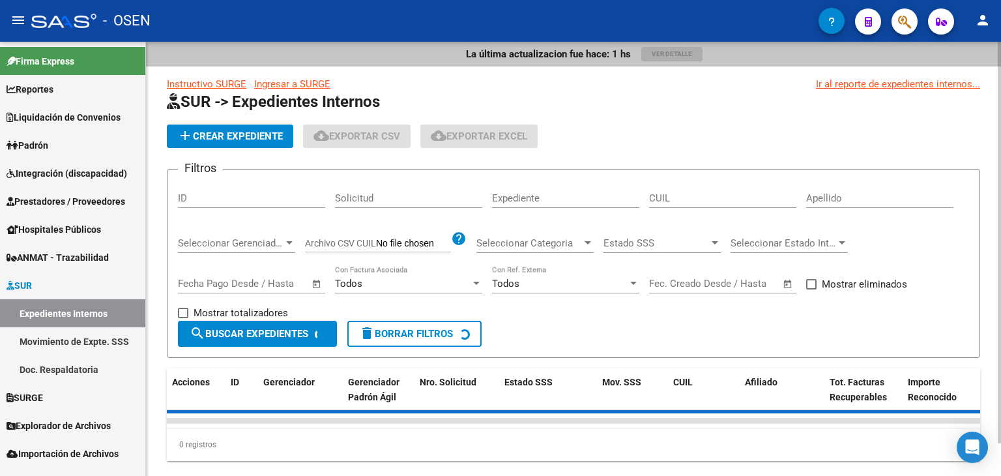
drag, startPoint x: 265, startPoint y: 214, endPoint x: 265, endPoint y: 207, distance: 7.8
click at [265, 214] on div "ID" at bounding box center [251, 200] width 147 height 40
click at [265, 207] on div "ID" at bounding box center [251, 194] width 147 height 28
paste input "8983"
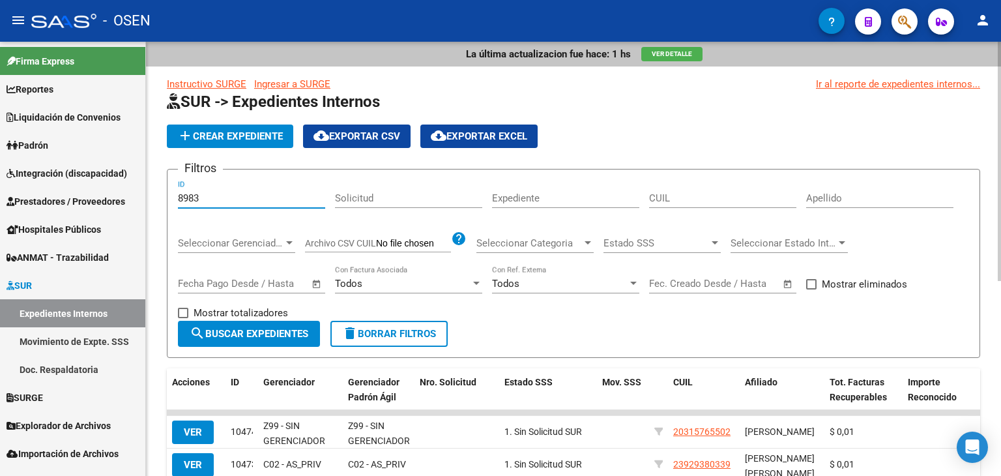
type input "8983"
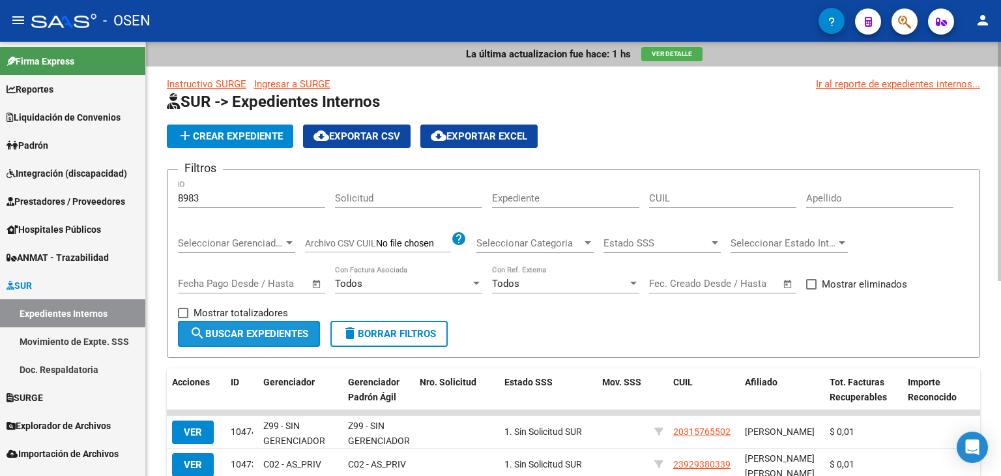
click at [269, 340] on button "search Buscar Expedientes" at bounding box center [249, 334] width 142 height 26
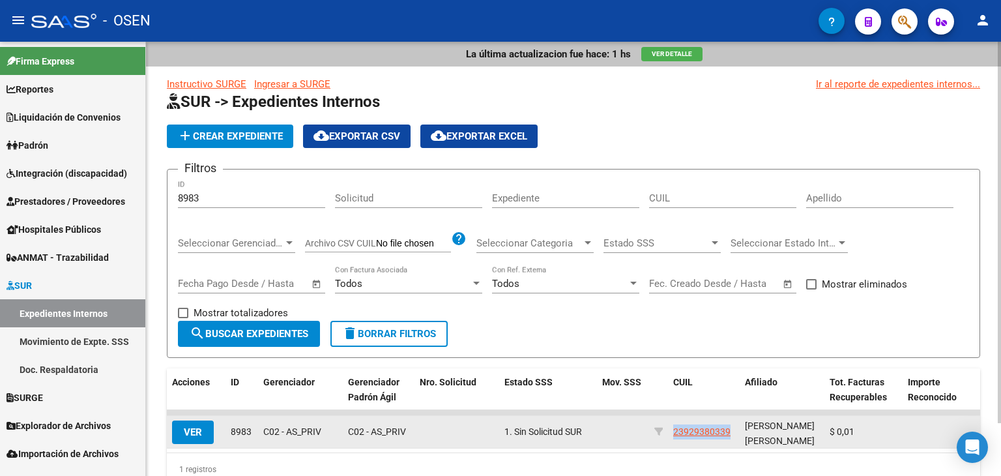
drag, startPoint x: 713, startPoint y: 439, endPoint x: 667, endPoint y: 437, distance: 45.7
click at [667, 437] on div "VER 8983 C02 - AS_PRIV C02 - AS_PRIV 1. Sin Solicitud SUR 23929380339 NOCEDA ES…" at bounding box center [955, 432] width 1577 height 33
copy div "23929380339"
